Goal: Task Accomplishment & Management: Complete application form

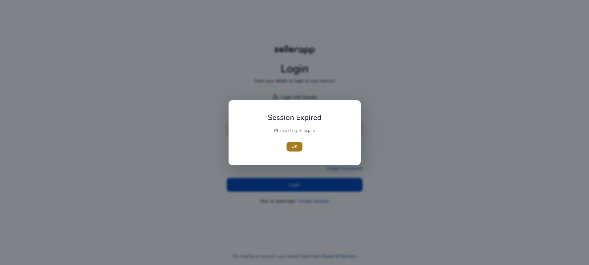
click at [293, 145] on span "OK" at bounding box center [294, 146] width 6 height 6
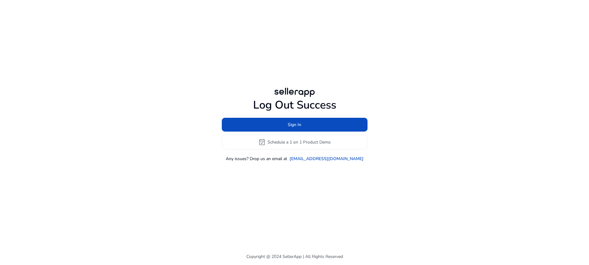
click at [290, 133] on div "Sign In event_available Schedule a 1 on 1 Product Demo" at bounding box center [295, 134] width 146 height 32
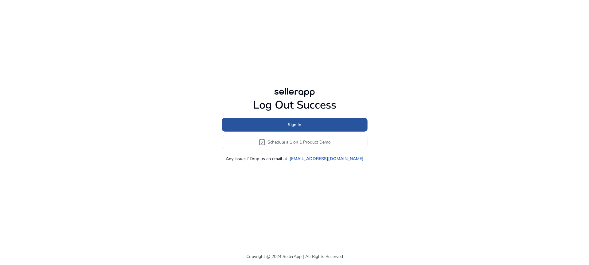
click at [292, 130] on span at bounding box center [295, 124] width 146 height 15
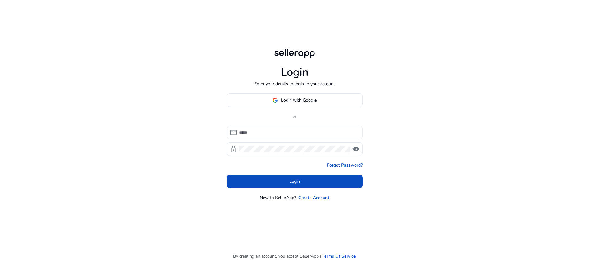
click at [293, 133] on input at bounding box center [298, 132] width 119 height 7
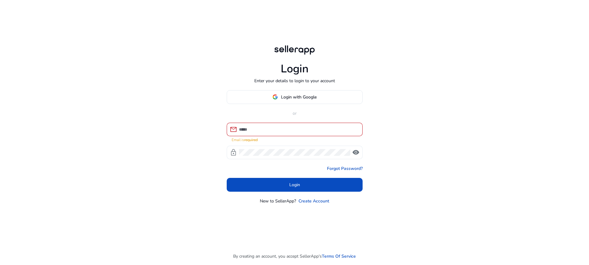
type input "**********"
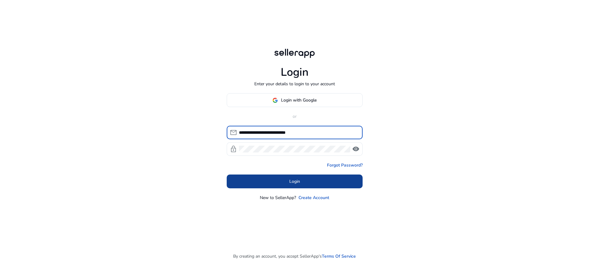
click at [303, 184] on span at bounding box center [295, 181] width 136 height 15
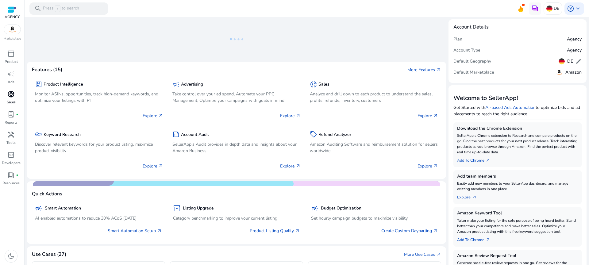
click at [8, 99] on p "Sales" at bounding box center [11, 102] width 9 height 6
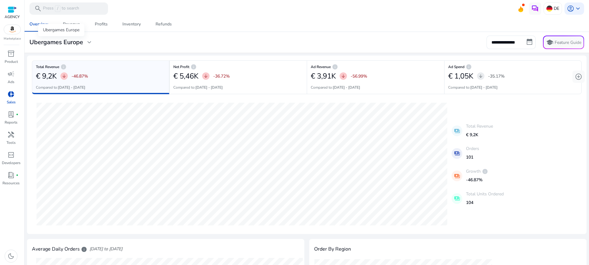
click at [72, 42] on h3 "Ubergames Europe" at bounding box center [56, 42] width 54 height 7
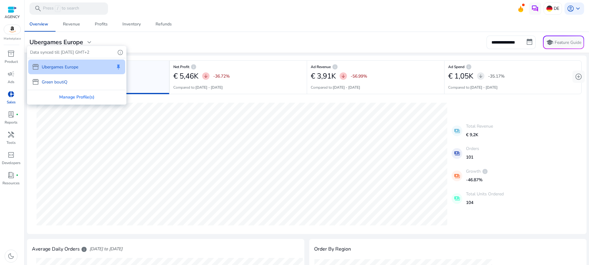
click at [170, 42] on div at bounding box center [294, 132] width 589 height 265
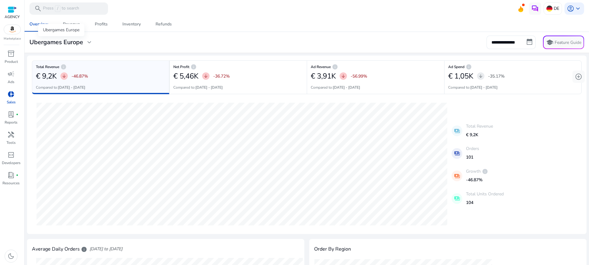
click at [76, 25] on div "Ubergames Europe" at bounding box center [61, 30] width 46 height 12
click at [78, 23] on div "Revenue" at bounding box center [71, 24] width 17 height 4
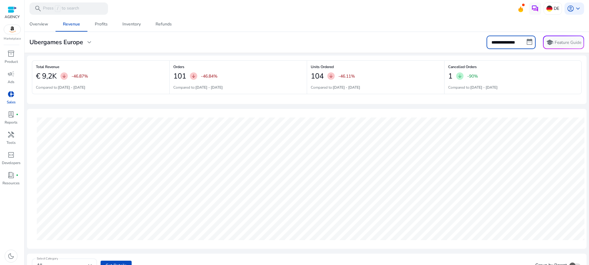
click at [507, 43] on input "**********" at bounding box center [510, 42] width 49 height 13
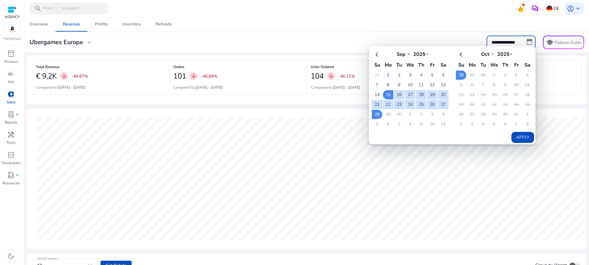
click at [385, 76] on td "1" at bounding box center [388, 75] width 10 height 9
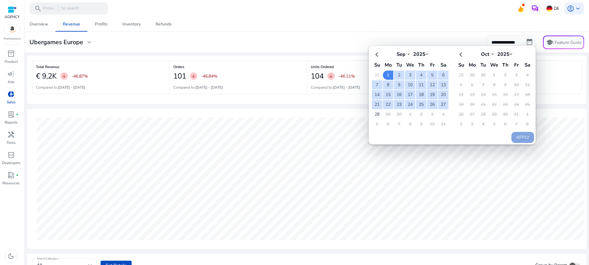
click at [373, 115] on td "28" at bounding box center [377, 114] width 10 height 9
click at [523, 134] on button "Apply" at bounding box center [522, 137] width 23 height 11
type input "**********"
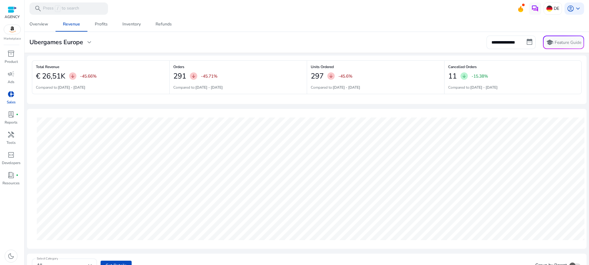
click at [579, 79] on div "Total Revenue € 26,51K arrow_downward -45.66% Compared to: [DATE] - [DATE] Orde…" at bounding box center [306, 79] width 559 height 48
click at [9, 120] on p "Reports" at bounding box center [11, 123] width 13 height 6
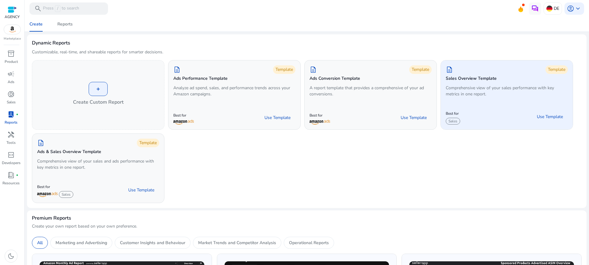
click at [492, 97] on div "description Template Sales Overview Template Comprehensive view of your sales p…" at bounding box center [507, 82] width 132 height 44
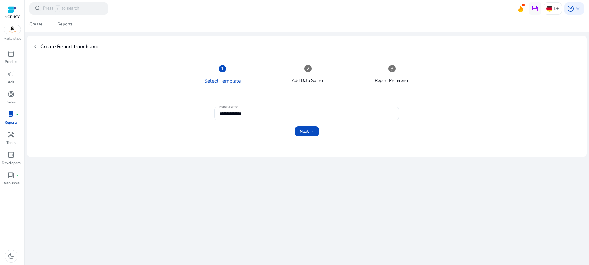
click at [282, 104] on form "**********" at bounding box center [306, 121] width 535 height 37
click at [278, 109] on div "**********" at bounding box center [306, 113] width 175 height 13
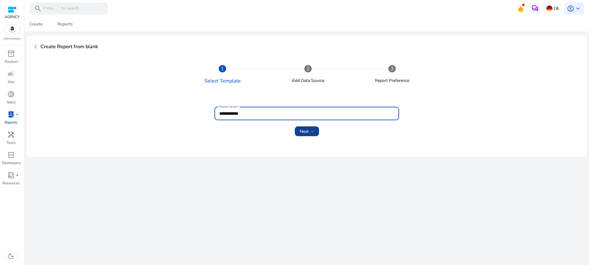
type input "**********"
click at [307, 133] on span "Next →" at bounding box center [307, 131] width 14 height 6
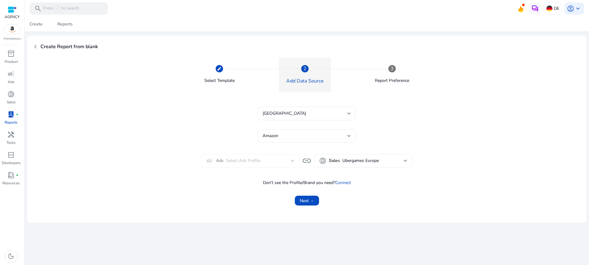
click at [354, 161] on span "Ubergames Europe" at bounding box center [360, 161] width 36 height 6
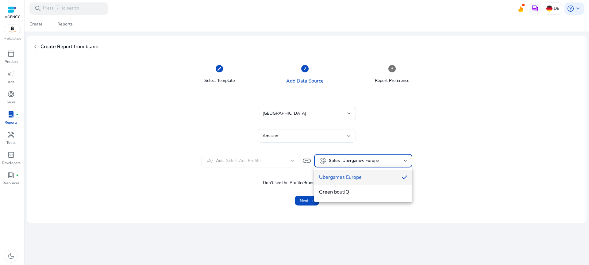
drag, startPoint x: 262, startPoint y: 156, endPoint x: 246, endPoint y: 162, distance: 16.9
click at [262, 157] on div at bounding box center [294, 132] width 589 height 265
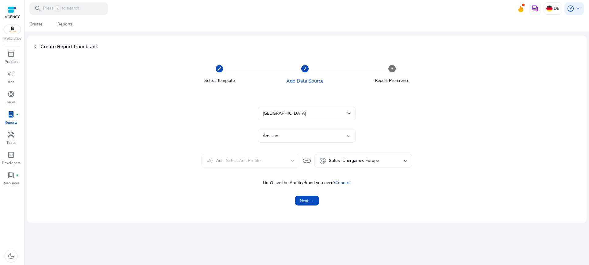
click at [220, 161] on mat-form-field "campaign Ads Select Ads Profile" at bounding box center [250, 160] width 98 height 13
click at [328, 162] on div "donut_small Sales Ubergames [GEOGRAPHIC_DATA]" at bounding box center [363, 160] width 88 height 7
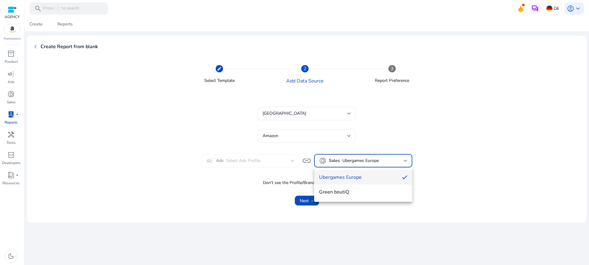
click at [266, 159] on div at bounding box center [294, 132] width 589 height 265
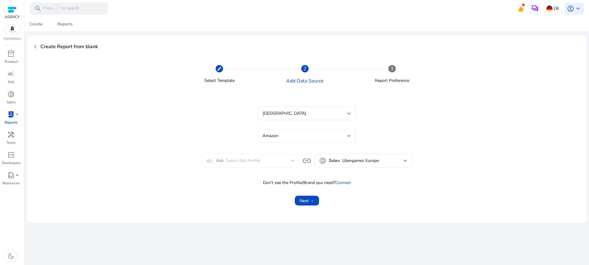
click at [284, 136] on div "Amazon" at bounding box center [304, 135] width 85 height 7
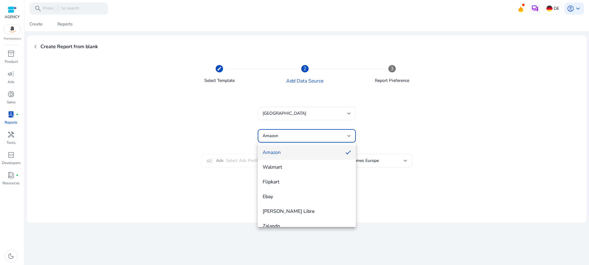
click at [284, 136] on div at bounding box center [294, 132] width 589 height 265
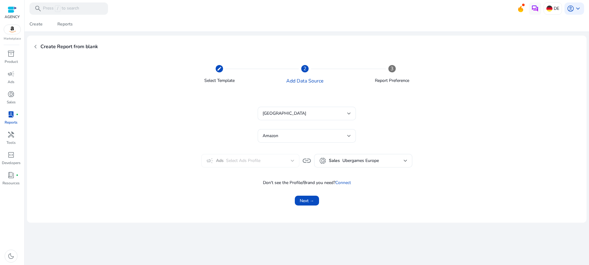
click at [229, 156] on mat-form-field "campaign Ads Select Ads Profile" at bounding box center [250, 160] width 98 height 13
click at [241, 163] on mat-form-field "campaign Ads Select Ads Profile" at bounding box center [250, 160] width 98 height 13
click at [368, 166] on div "donut_small Sales Ubergames [GEOGRAPHIC_DATA]" at bounding box center [363, 160] width 88 height 13
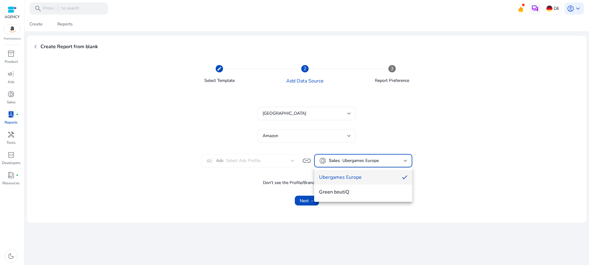
click at [380, 148] on div at bounding box center [294, 132] width 589 height 265
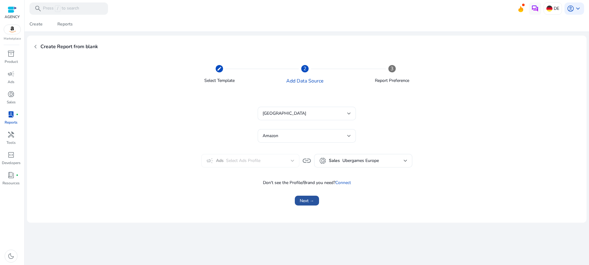
click at [312, 198] on span "Next →" at bounding box center [307, 200] width 14 height 6
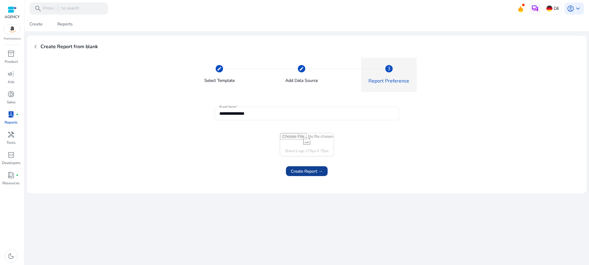
click at [312, 174] on span "Create Report →" at bounding box center [307, 171] width 32 height 6
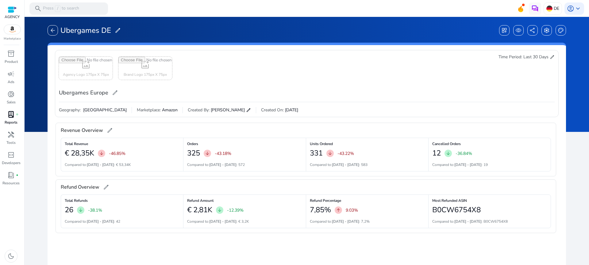
click at [9, 120] on p "Reports" at bounding box center [11, 123] width 13 height 6
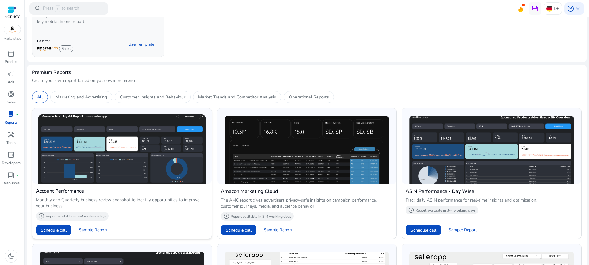
scroll to position [156, 0]
